Goal: Task Accomplishment & Management: Use online tool/utility

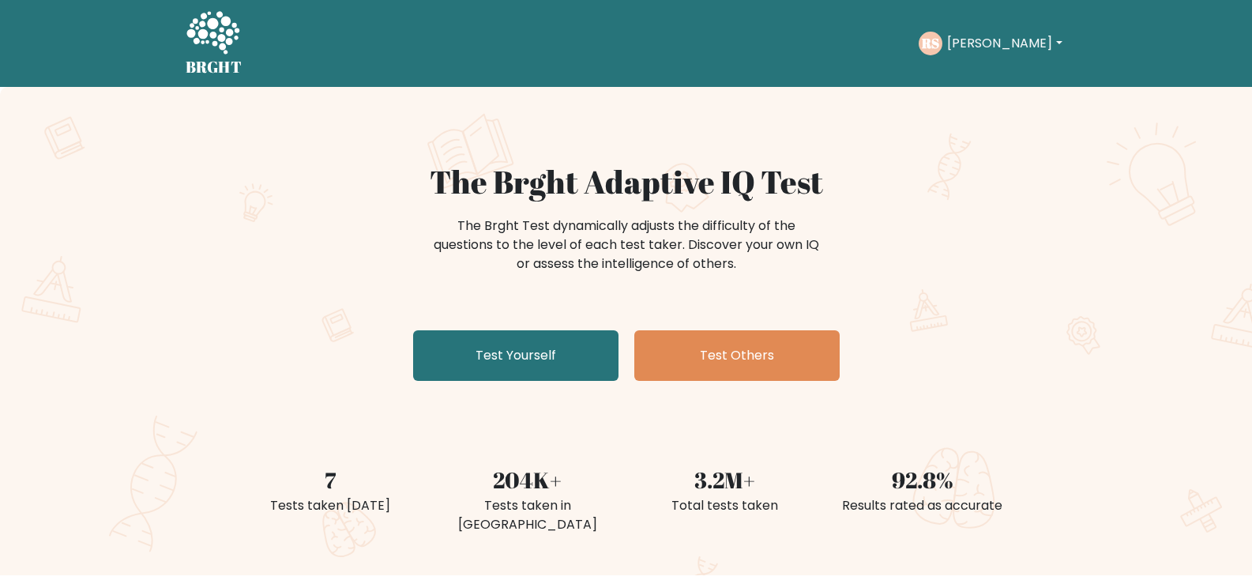
click at [478, 381] on div "The Brght Adaptive IQ Test The Brght Test dynamically adjusts the difficulty of…" at bounding box center [626, 275] width 790 height 224
click at [489, 392] on div "The Brght Adaptive IQ Test The Brght Test dynamically adjusts the difficulty of…" at bounding box center [626, 331] width 1252 height 488
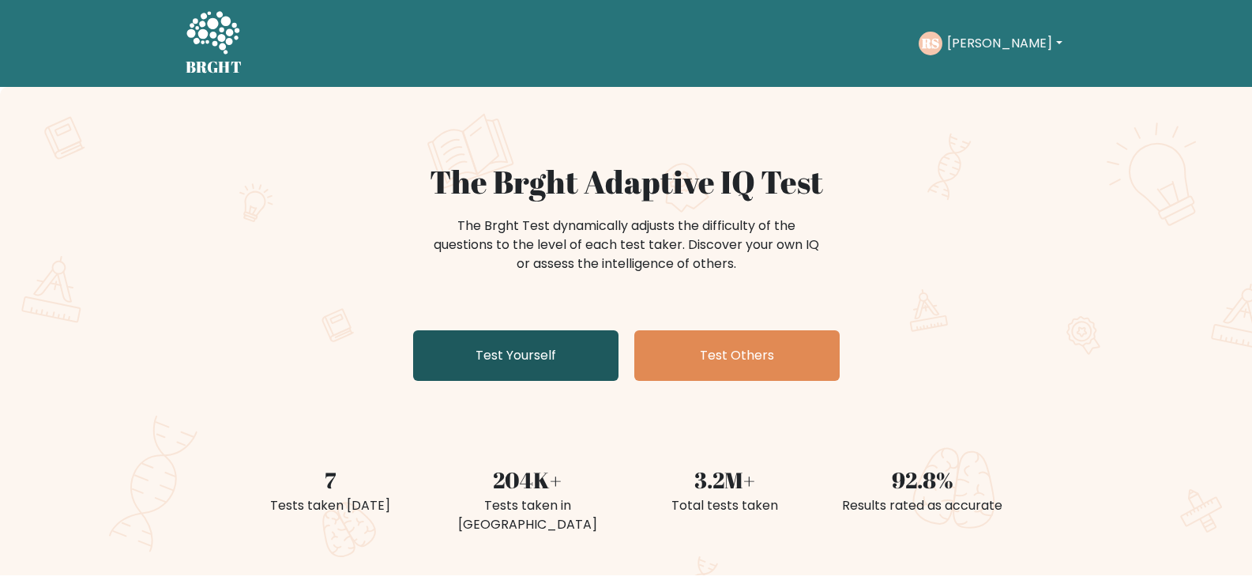
click at [489, 373] on link "Test Yourself" at bounding box center [515, 355] width 205 height 51
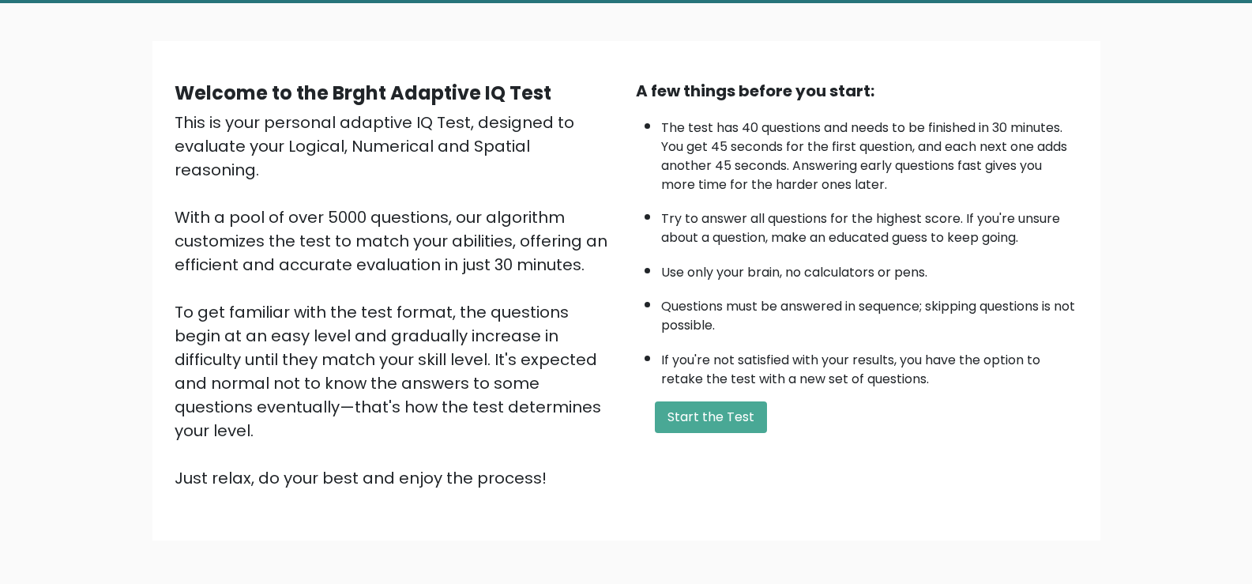
scroll to position [140, 0]
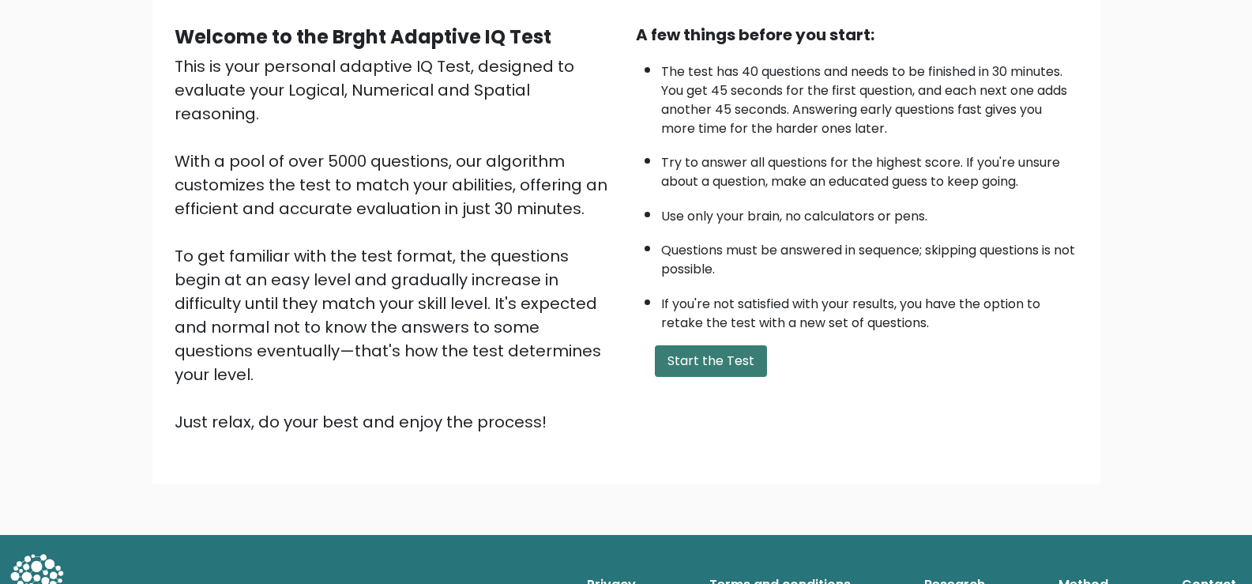
click at [736, 370] on button "Start the Test" at bounding box center [711, 361] width 112 height 32
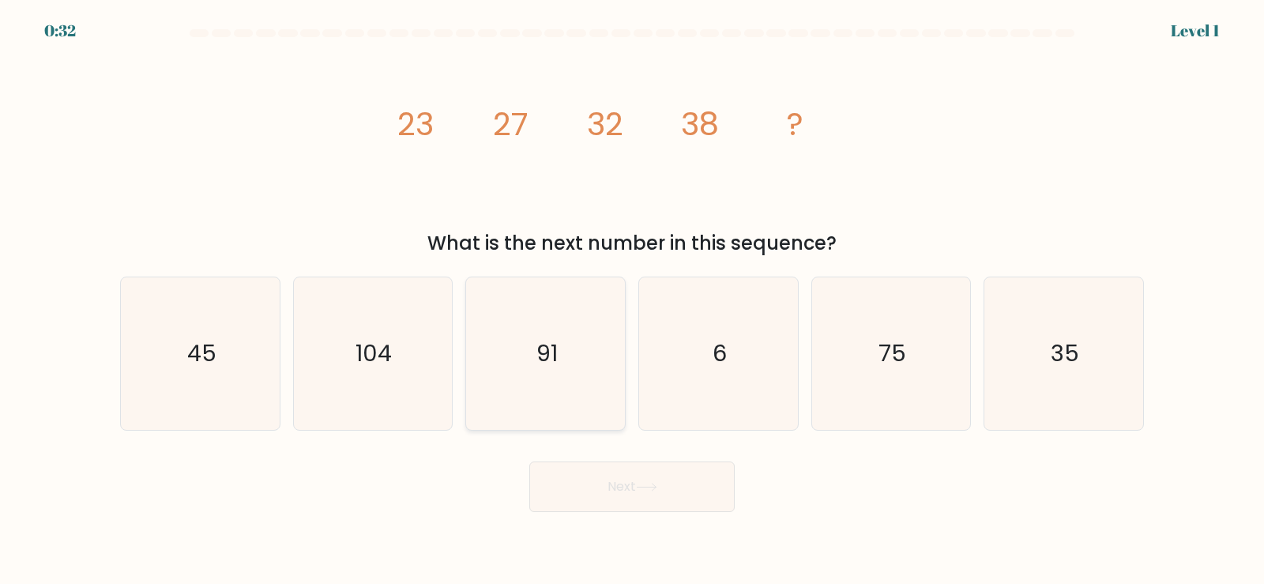
click at [600, 358] on icon "91" at bounding box center [545, 353] width 152 height 152
click at [632, 300] on input "c. 91" at bounding box center [632, 296] width 1 height 8
radio input "true"
click at [615, 479] on button "Next" at bounding box center [631, 486] width 205 height 51
